Goal: Find specific page/section: Find specific page/section

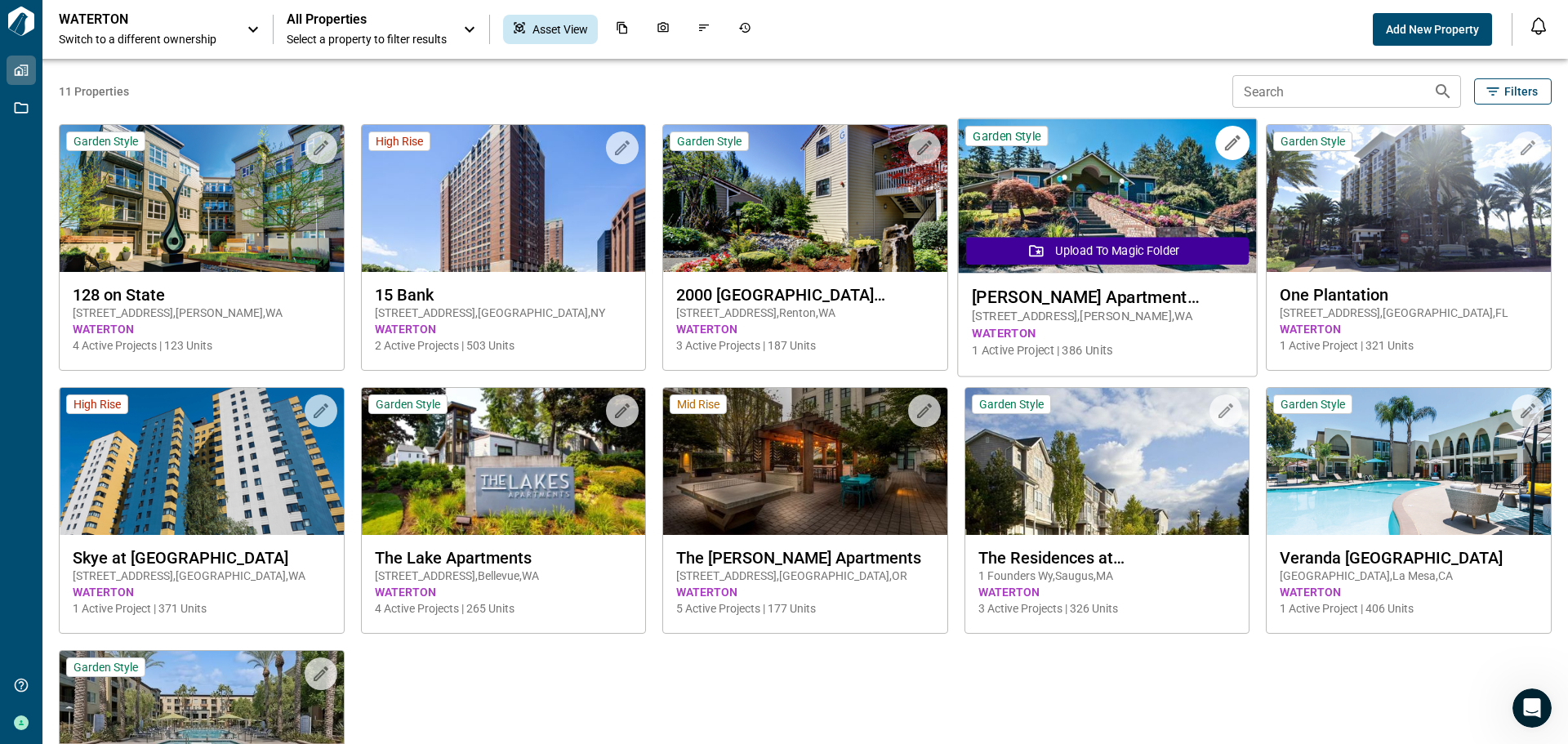
click at [1091, 297] on span "[PERSON_NAME] Apartment Homes" at bounding box center [1106, 297] width 270 height 21
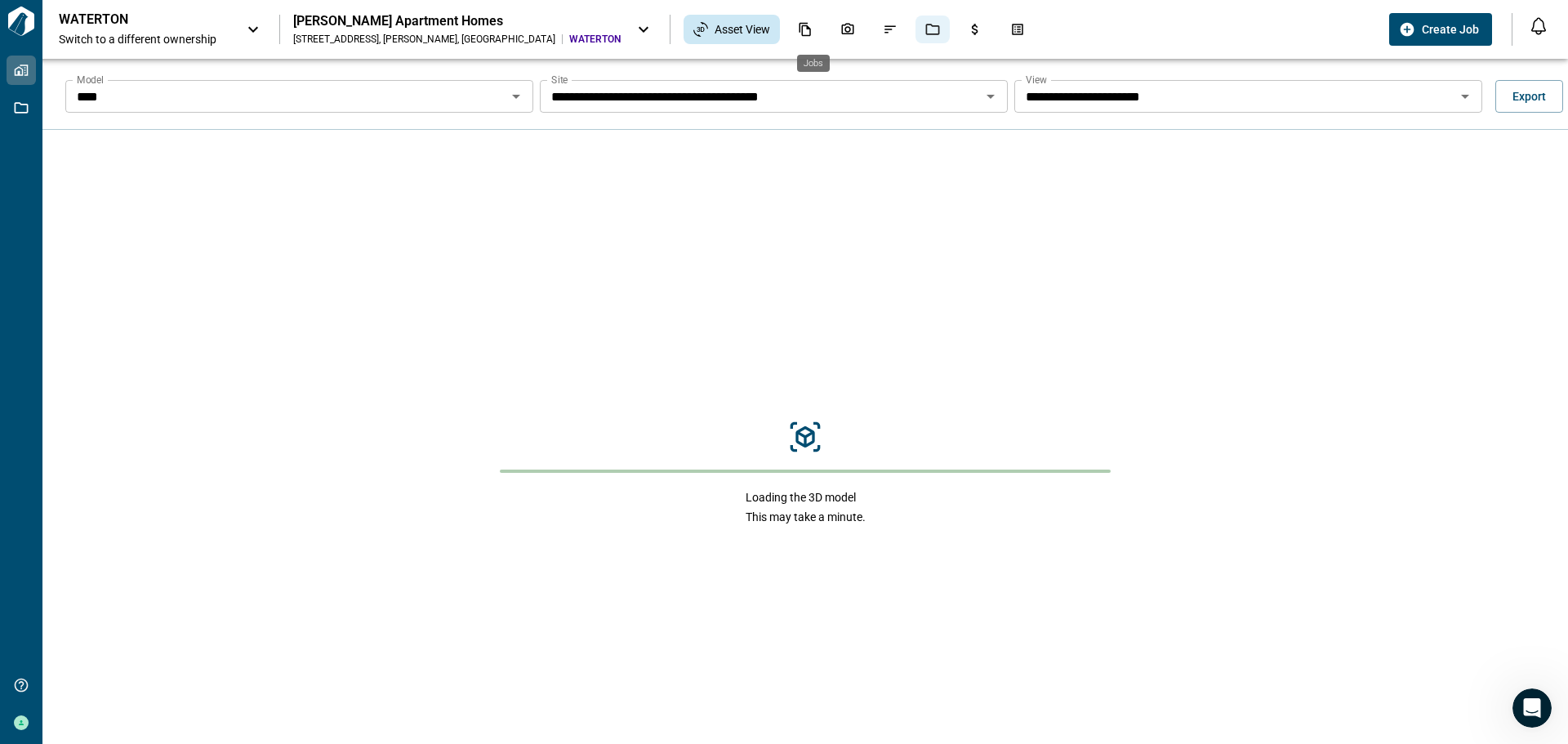
click at [916, 22] on div "Jobs" at bounding box center [932, 29] width 34 height 27
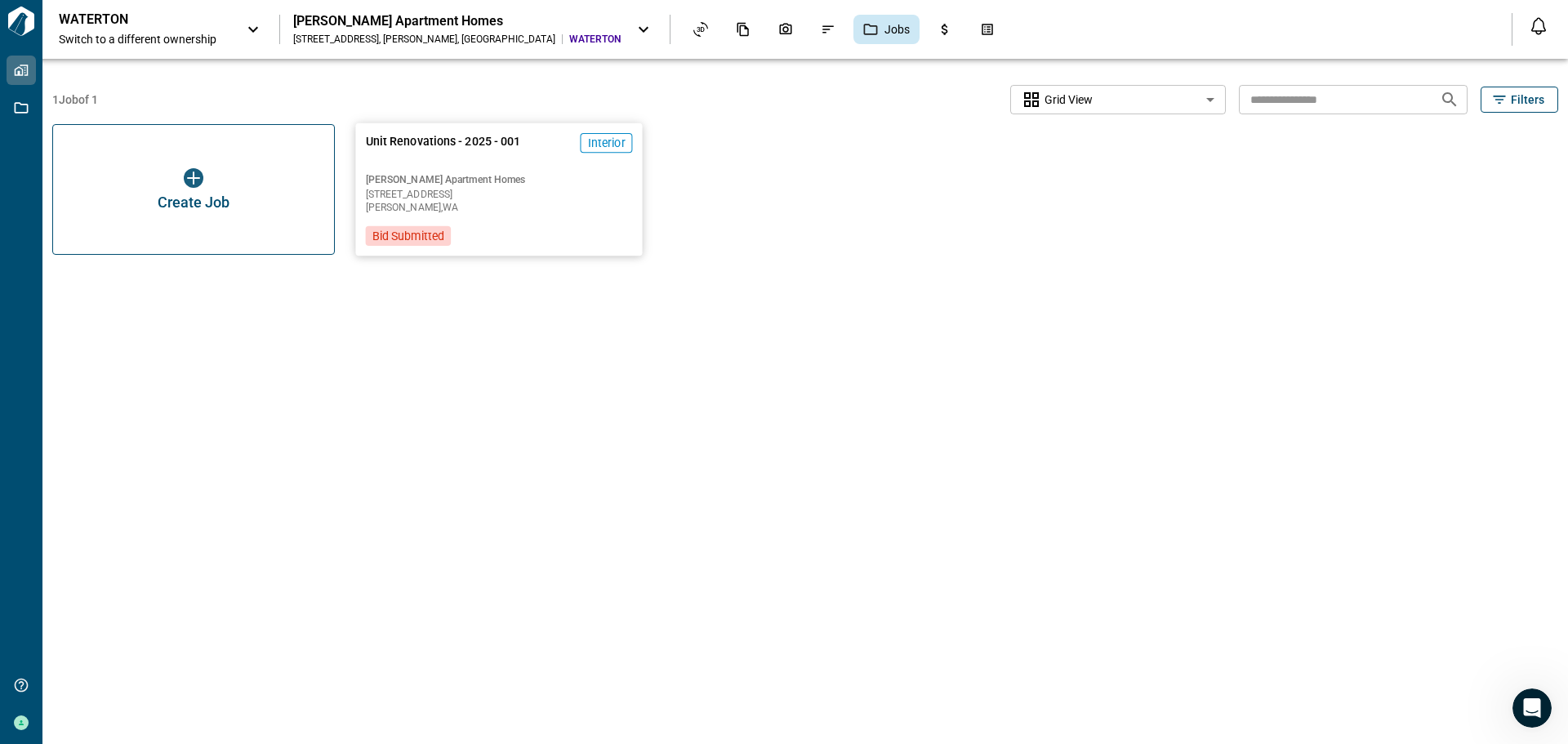
click at [456, 182] on span "[PERSON_NAME] Apartment Homes" at bounding box center [499, 180] width 267 height 13
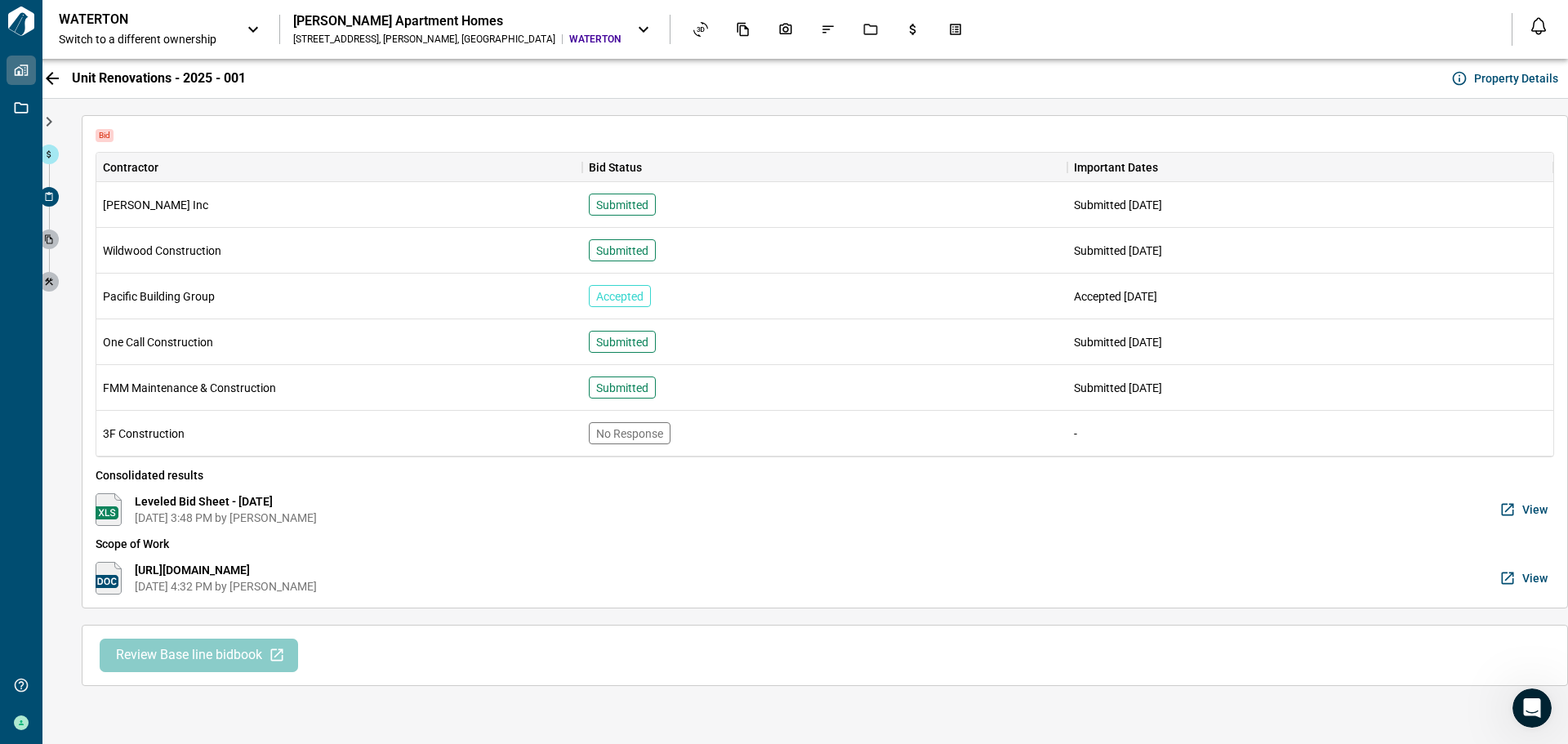
click at [245, 657] on span "Review Base line bidbook" at bounding box center [188, 655] width 146 height 17
